Goal: Task Accomplishment & Management: Use online tool/utility

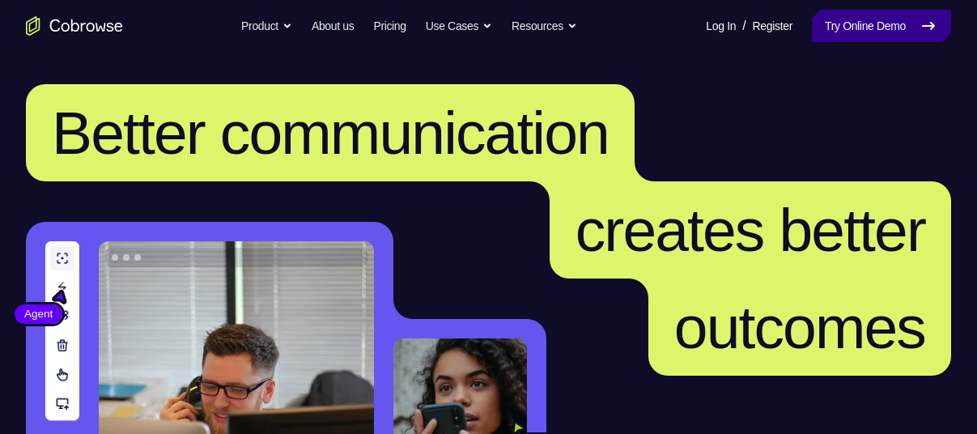
click at [859, 30] on link "Try Online Demo" at bounding box center [881, 26] width 139 height 32
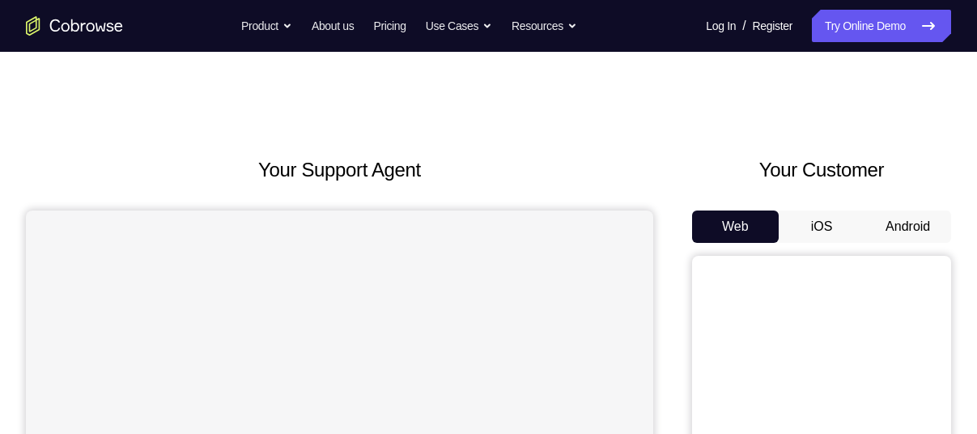
click at [900, 218] on button "Android" at bounding box center [907, 226] width 87 height 32
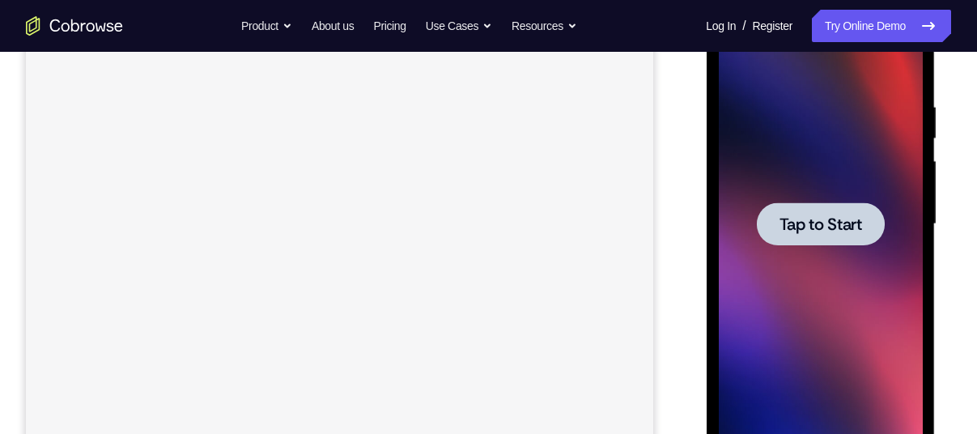
click at [839, 224] on span "Tap to Start" at bounding box center [819, 224] width 83 height 16
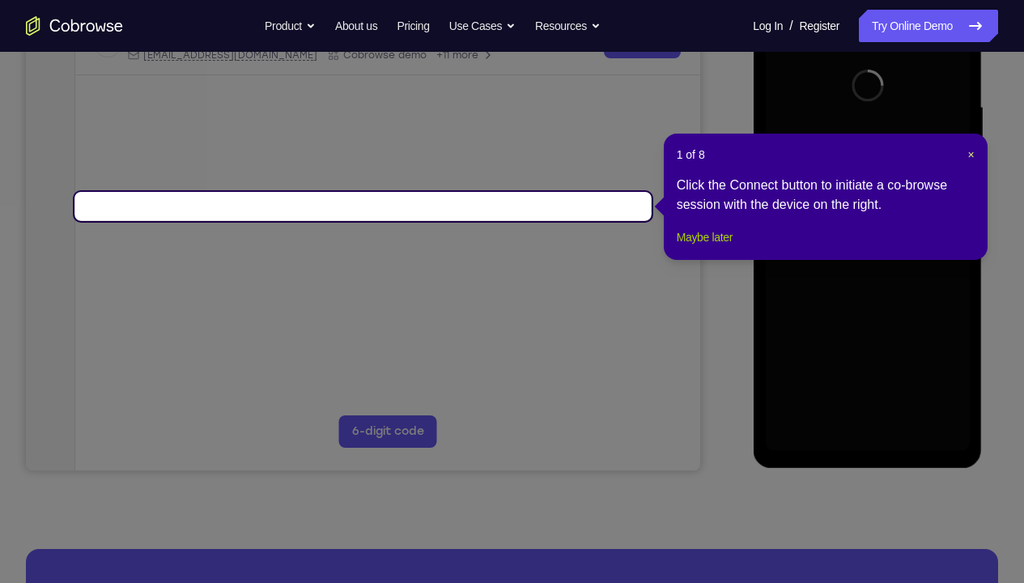
click at [710, 247] on button "Maybe later" at bounding box center [704, 236] width 56 height 19
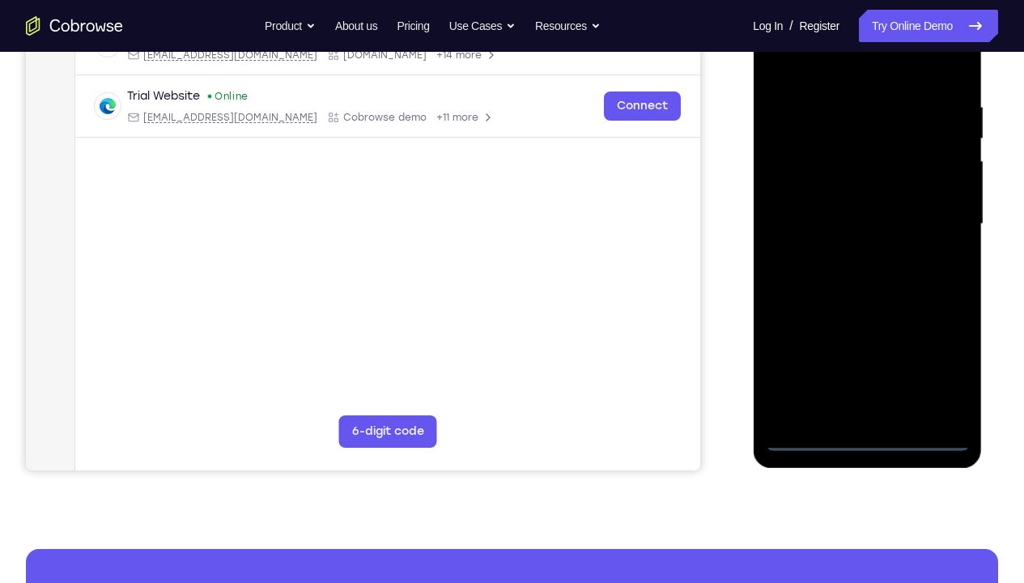
click at [867, 433] on div at bounding box center [867, 224] width 204 height 453
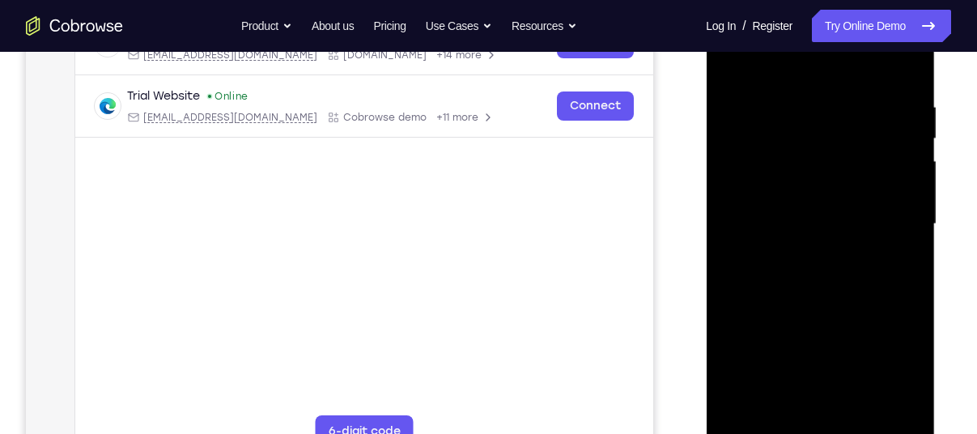
click at [893, 356] on div at bounding box center [820, 224] width 204 height 453
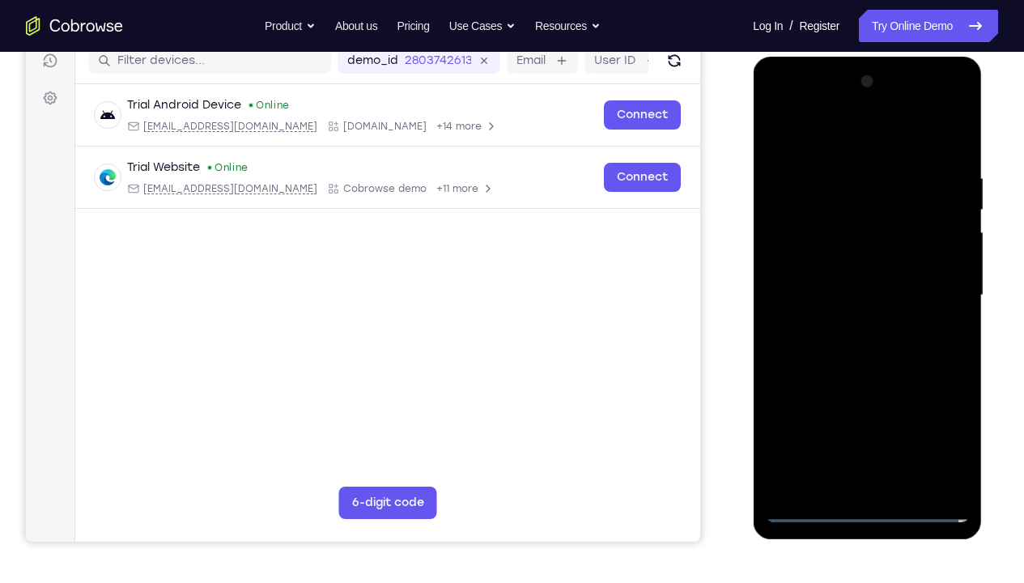
scroll to position [210, 0]
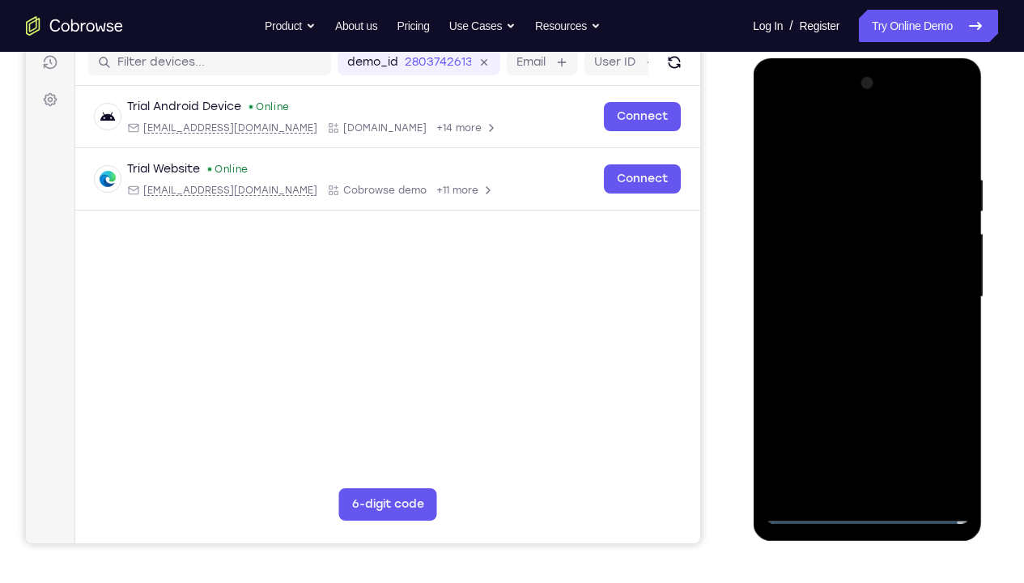
click at [829, 132] on div at bounding box center [867, 296] width 204 height 453
click at [810, 206] on div at bounding box center [867, 296] width 204 height 453
click at [847, 402] on div at bounding box center [867, 296] width 204 height 453
click at [872, 262] on div at bounding box center [867, 296] width 204 height 453
drag, startPoint x: 817, startPoint y: 284, endPoint x: 816, endPoint y: 220, distance: 63.9
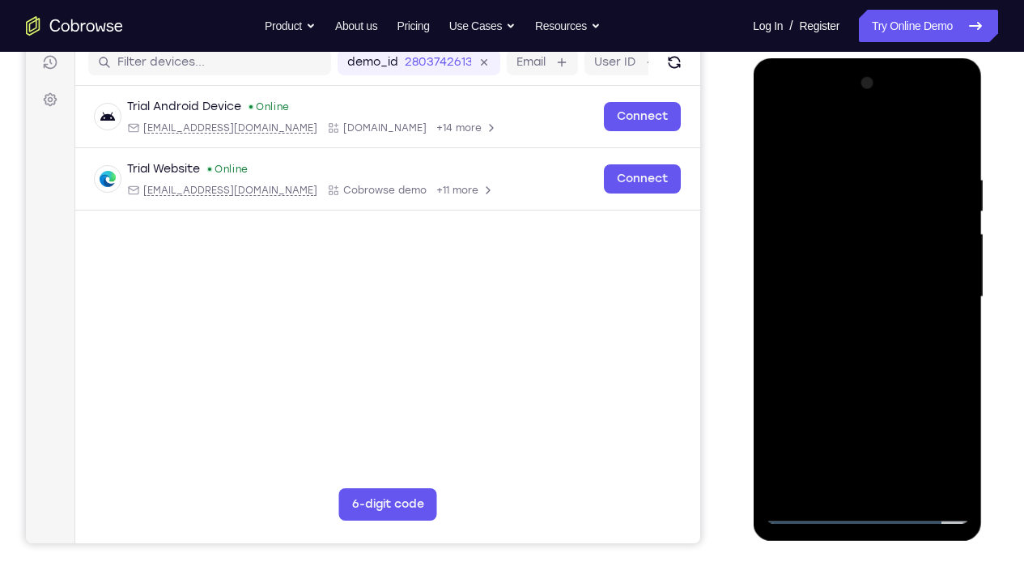
click at [816, 220] on div at bounding box center [867, 296] width 204 height 453
click at [831, 278] on div at bounding box center [867, 296] width 204 height 453
click at [949, 433] on div at bounding box center [867, 296] width 204 height 453
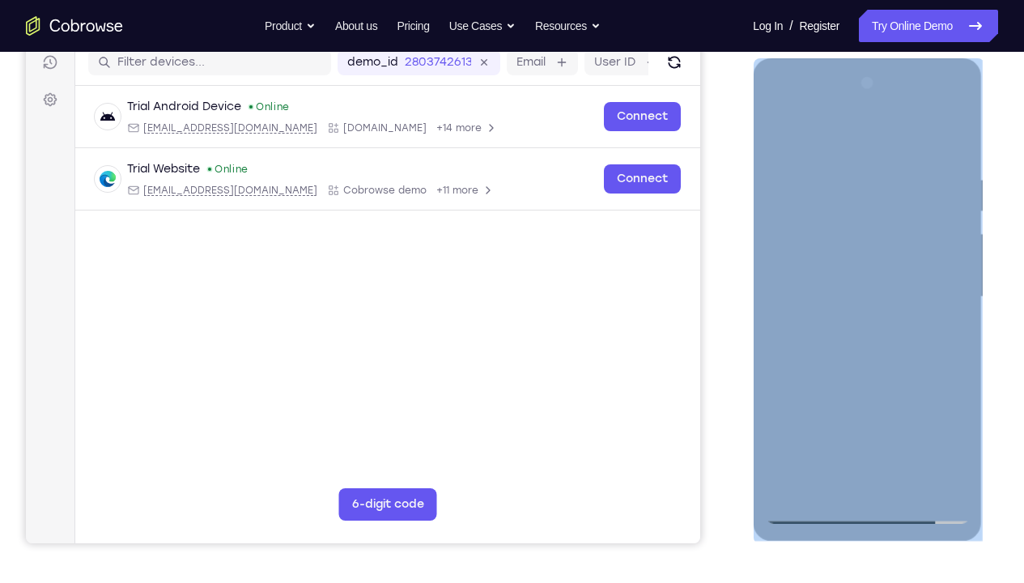
drag, startPoint x: 893, startPoint y: 477, endPoint x: 765, endPoint y: 214, distance: 292.7
click at [765, 214] on div at bounding box center [866, 299] width 229 height 482
click at [951, 244] on div at bounding box center [867, 296] width 204 height 453
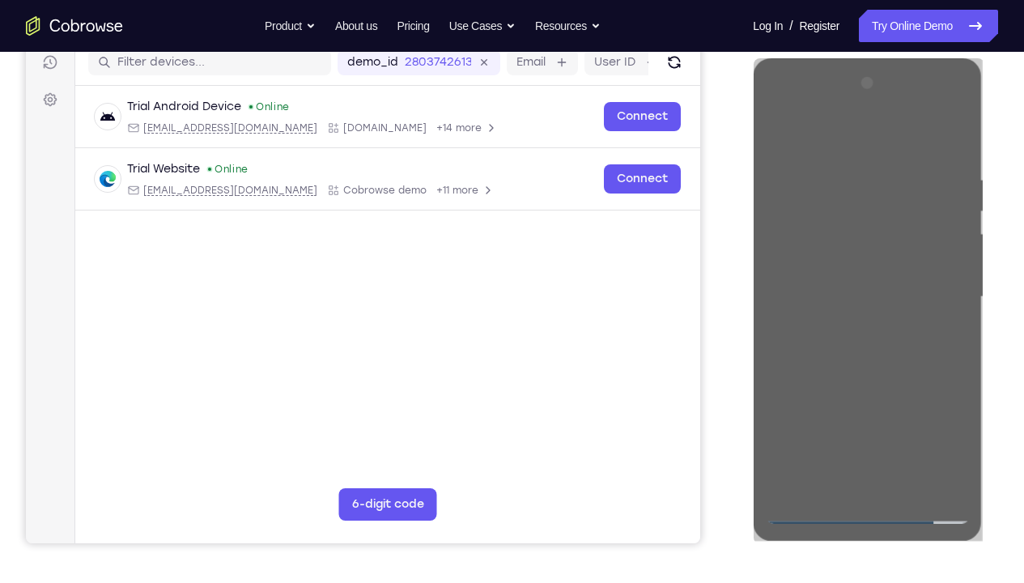
click at [976, 272] on div "Your Support Agent Your Customer Web iOS Android Next Steps We’d be happy to gi…" at bounding box center [512, 375] width 1024 height 1067
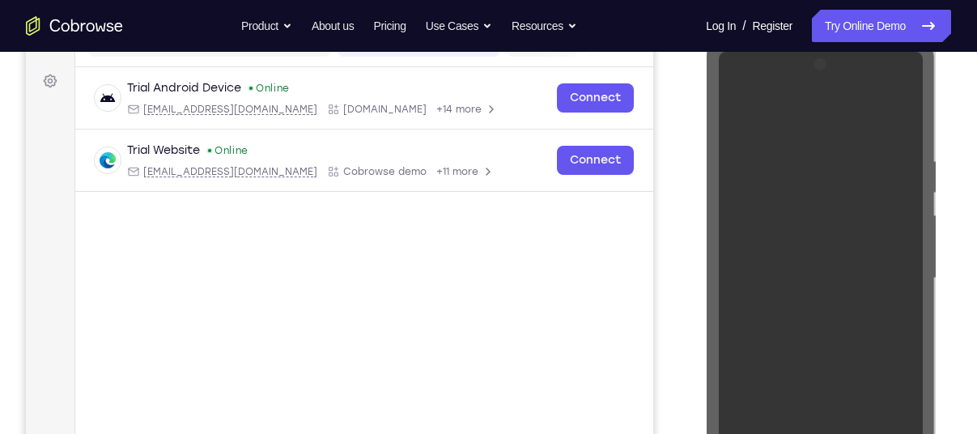
scroll to position [213, 0]
